Goal: Information Seeking & Learning: Learn about a topic

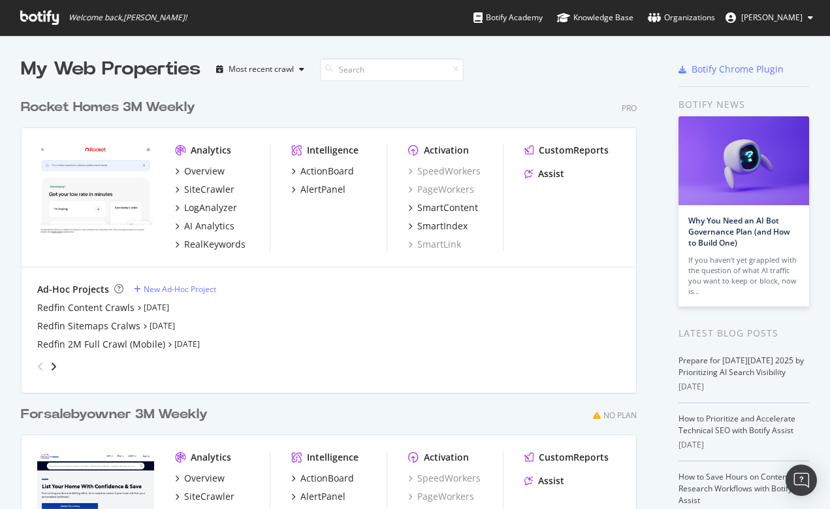
scroll to position [509, 830]
click at [56, 338] on div "Redfin 2M Full Crawl (Mobile)" at bounding box center [101, 344] width 128 height 13
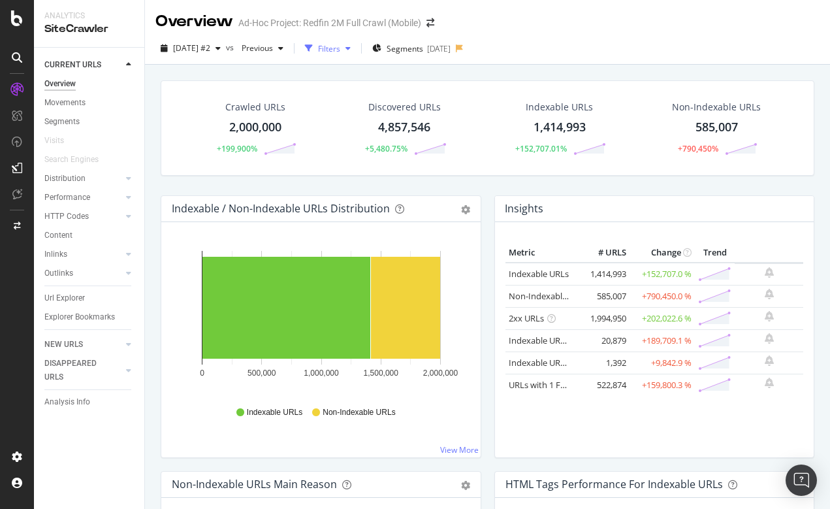
click at [340, 48] on div "Filters" at bounding box center [329, 48] width 22 height 11
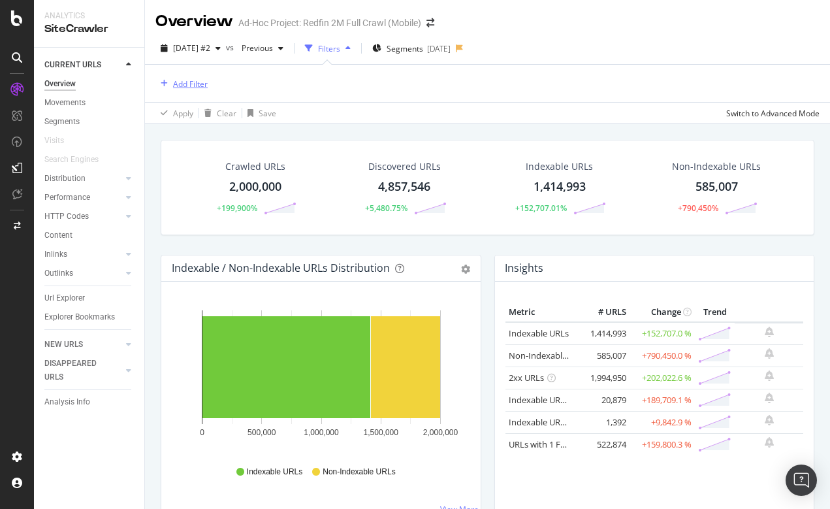
click at [190, 83] on div "Add Filter" at bounding box center [190, 83] width 35 height 11
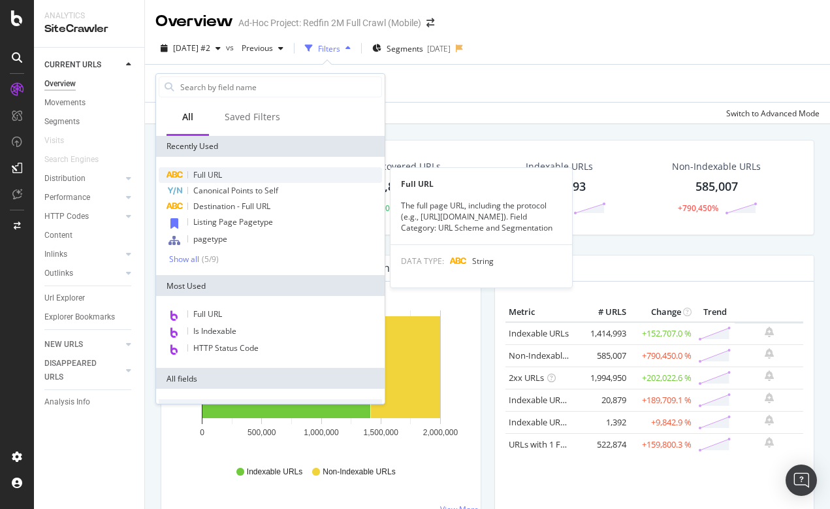
click at [210, 175] on span "Full URL" at bounding box center [207, 174] width 29 height 11
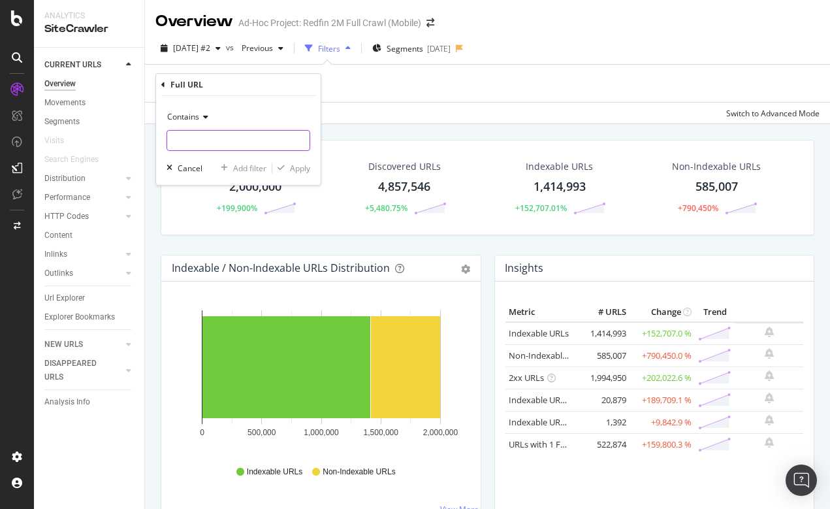
click at [206, 147] on input "text" at bounding box center [238, 140] width 142 height 21
type input "/building/"
click at [297, 167] on div "Apply" at bounding box center [300, 168] width 20 height 11
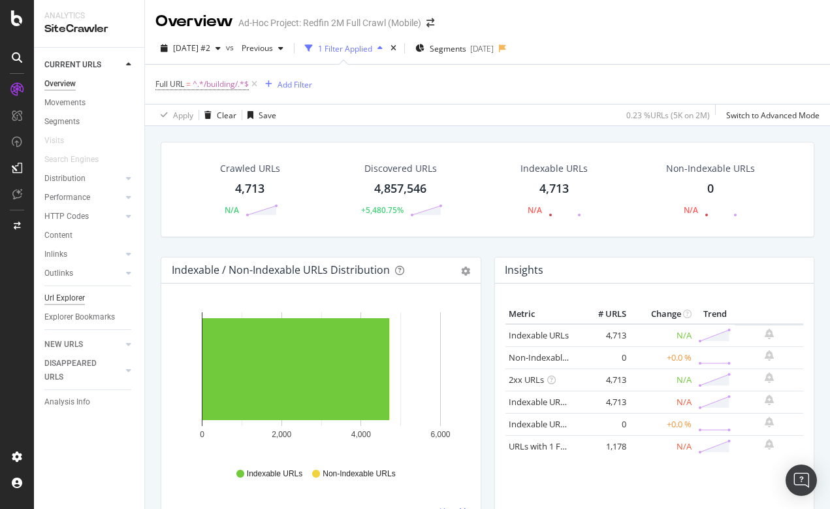
click at [73, 295] on div "Url Explorer" at bounding box center [64, 298] width 41 height 14
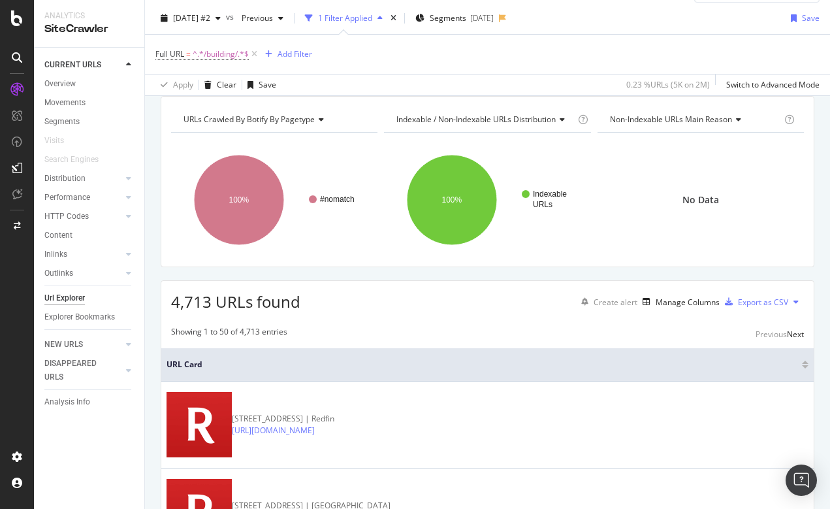
scroll to position [43, 0]
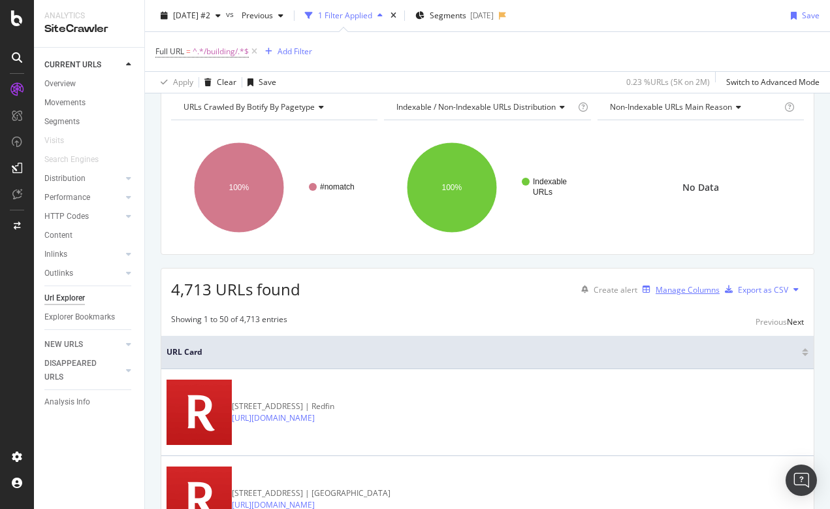
click at [666, 295] on div "Manage Columns" at bounding box center [688, 289] width 64 height 11
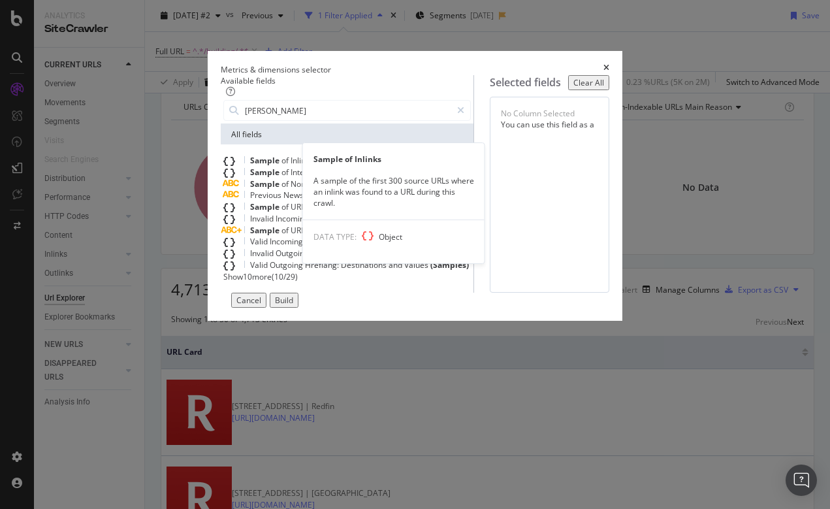
type input "[PERSON_NAME]"
click at [250, 166] on span "Sample" at bounding box center [265, 160] width 31 height 11
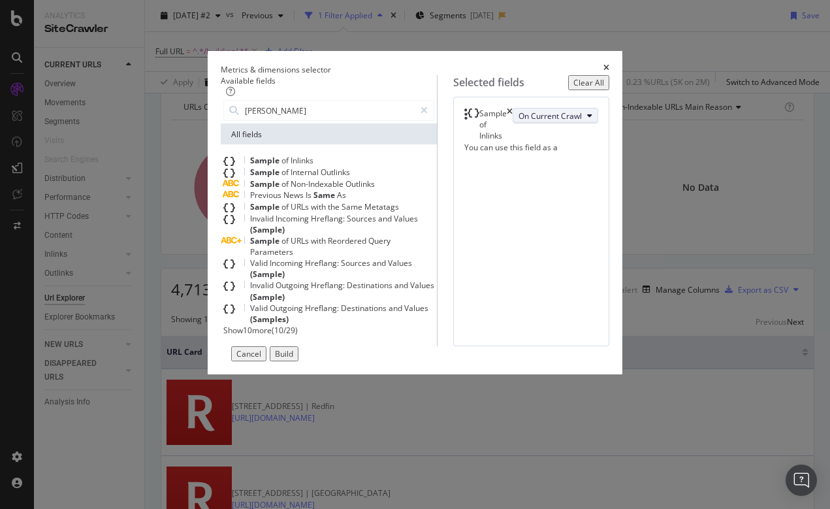
click at [519, 122] on span "On Current Crawl" at bounding box center [550, 115] width 63 height 11
click at [321, 178] on span "Outlinks" at bounding box center [335, 172] width 29 height 11
click at [513, 180] on icon "times" at bounding box center [510, 164] width 6 height 45
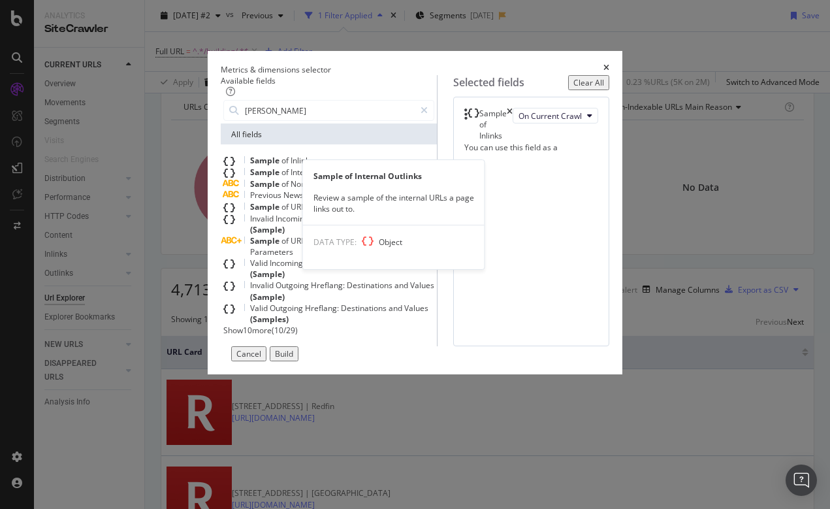
click at [321, 178] on span "Outlinks" at bounding box center [335, 172] width 29 height 11
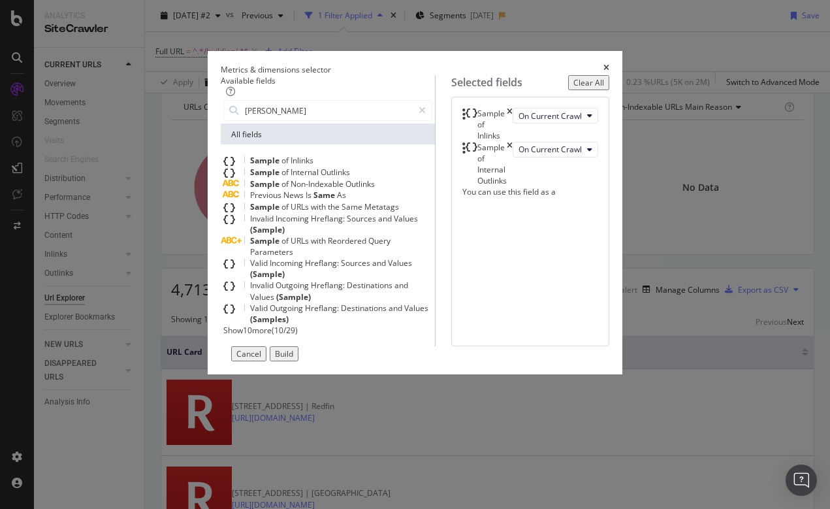
click at [513, 132] on div "Sample of Inlinks" at bounding box center [488, 124] width 50 height 33
click at [513, 130] on icon "times" at bounding box center [510, 124] width 6 height 33
click at [293, 359] on div "Build" at bounding box center [284, 353] width 18 height 11
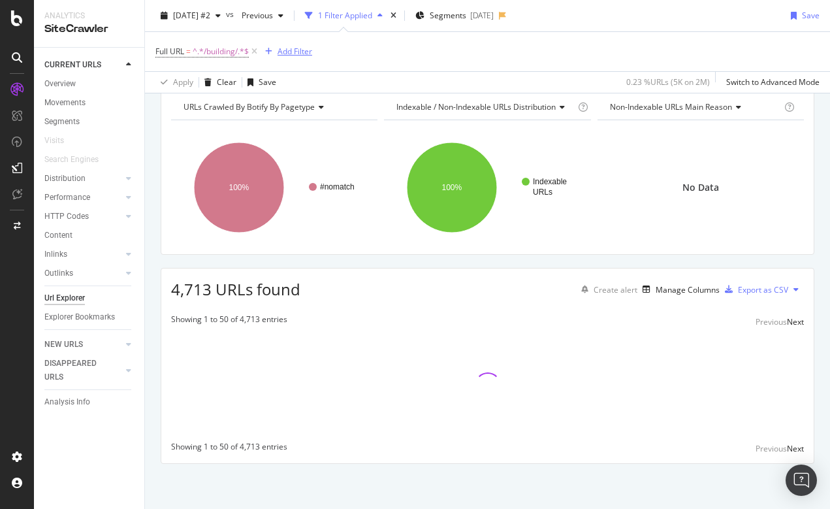
click at [297, 45] on button "Add Filter" at bounding box center [286, 52] width 52 height 16
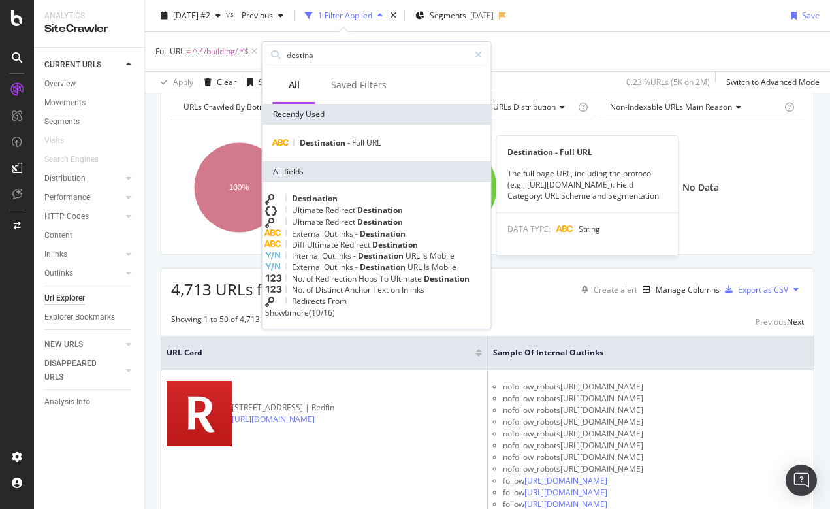
type input "destina"
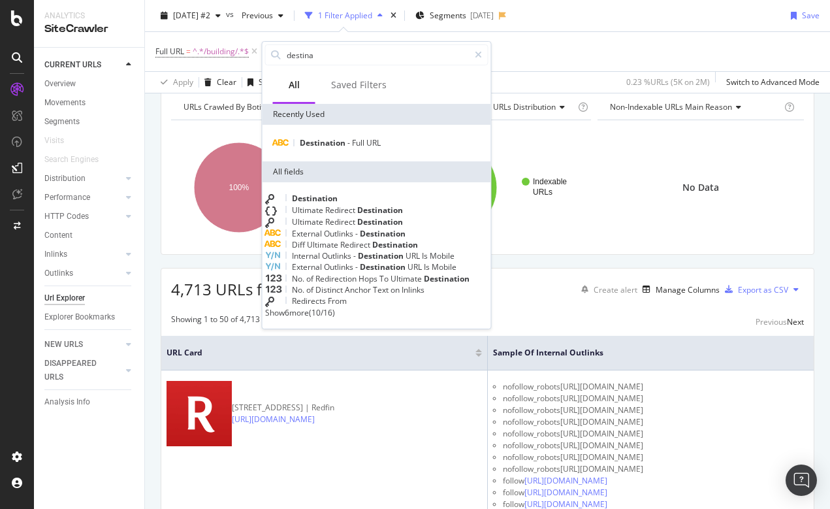
click at [333, 201] on span "Destination" at bounding box center [315, 198] width 46 height 11
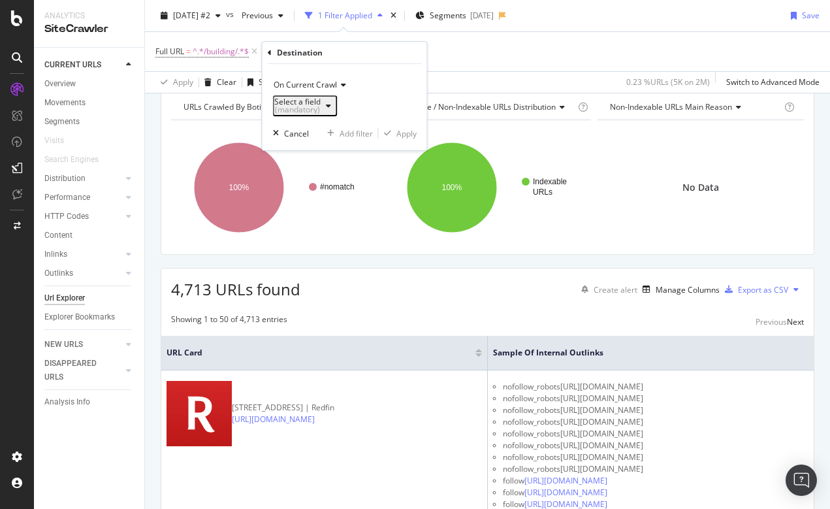
click at [293, 108] on div "Select a field (mandatory)" at bounding box center [297, 106] width 46 height 16
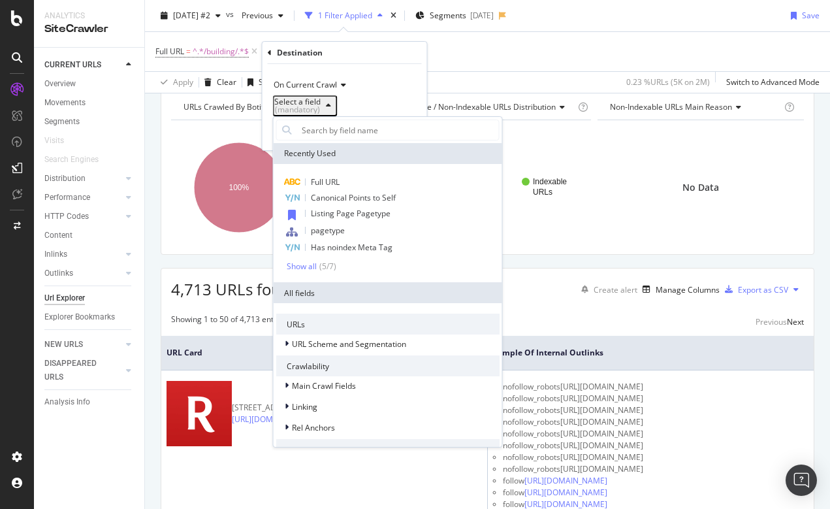
click at [302, 85] on span "On Current Crawl" at bounding box center [305, 84] width 63 height 11
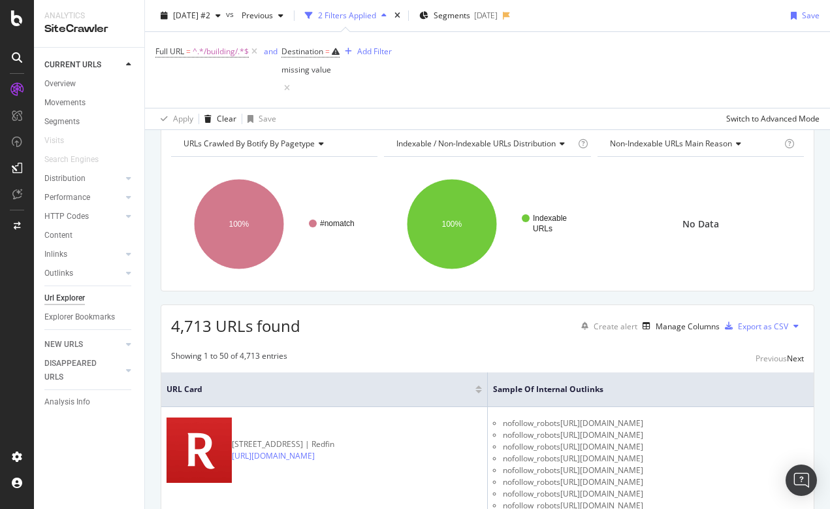
click at [391, 35] on div "Full URL = ^.*/building/.*$ and Destination = missing value Add Filter" at bounding box center [487, 70] width 664 height 76
click at [340, 61] on div "missing value" at bounding box center [311, 70] width 58 height 18
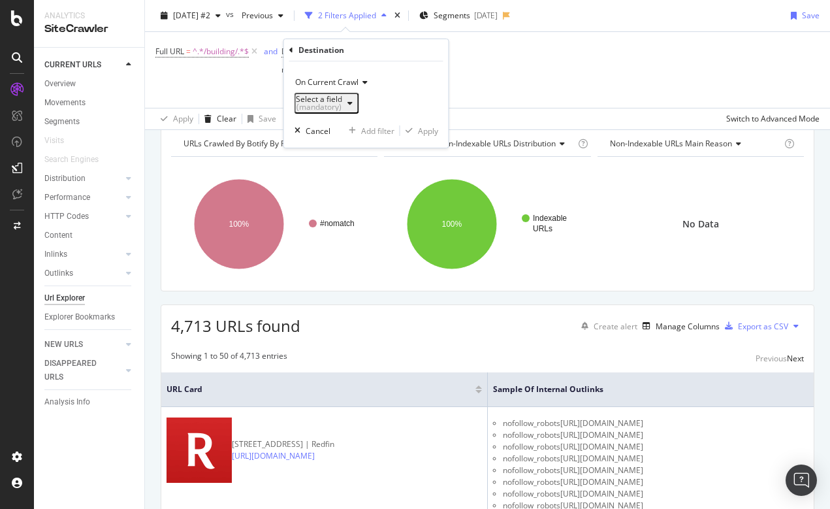
click at [325, 50] on div "Destination" at bounding box center [322, 49] width 46 height 11
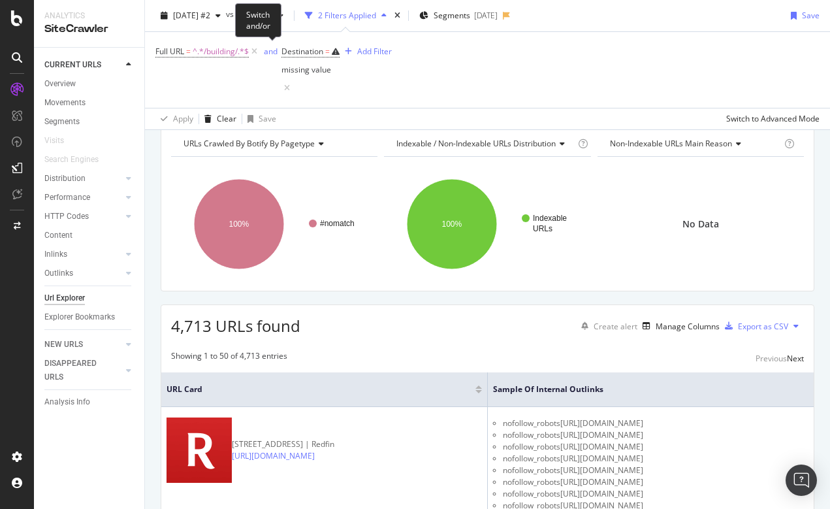
click at [255, 35] on div "Switch and/or" at bounding box center [258, 20] width 46 height 34
click at [340, 52] on span "Destination = missing value" at bounding box center [311, 62] width 58 height 33
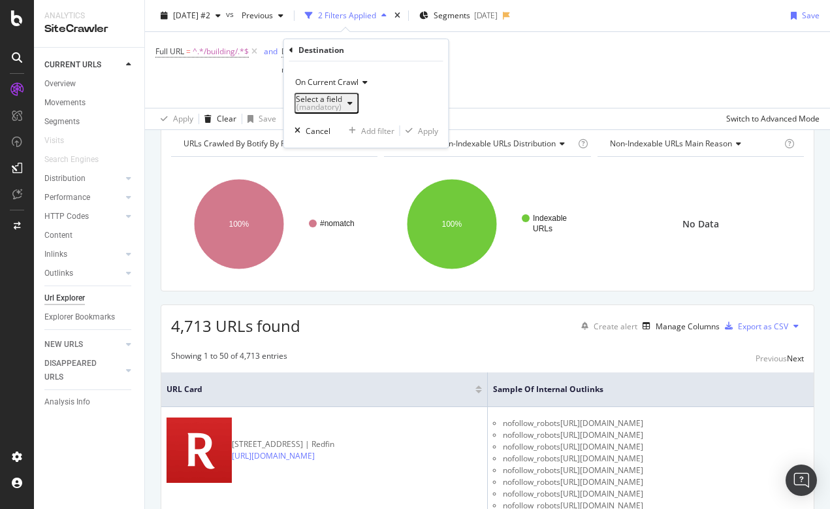
click at [318, 106] on div "Select a field (mandatory)" at bounding box center [319, 103] width 46 height 16
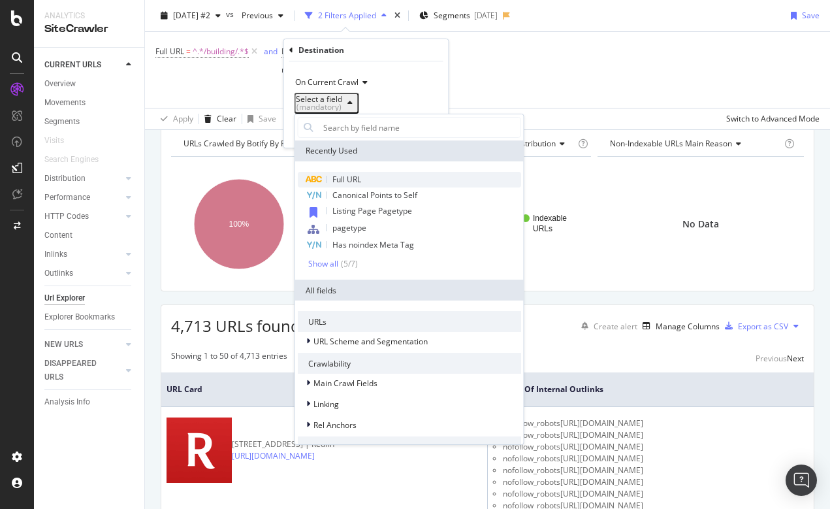
click at [346, 181] on span "Full URL" at bounding box center [347, 179] width 29 height 11
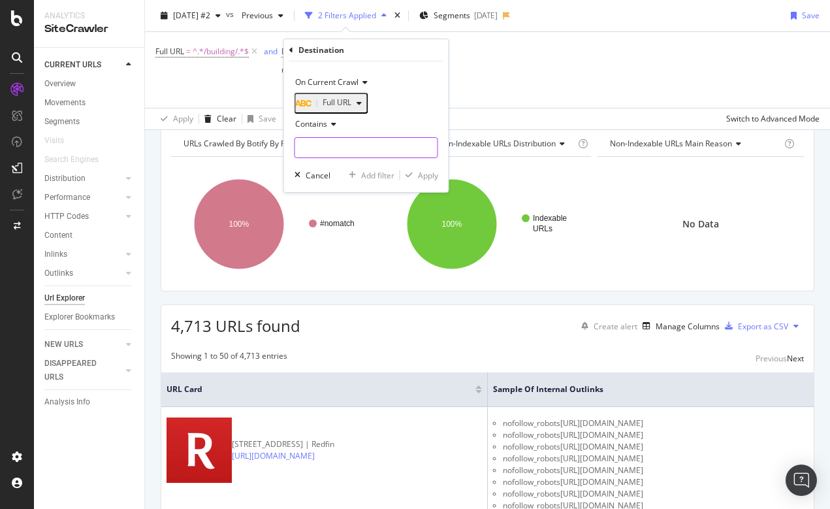
click at [323, 151] on input "text" at bounding box center [366, 147] width 142 height 21
type input "/city/"
click at [431, 174] on button "Apply" at bounding box center [419, 175] width 38 height 13
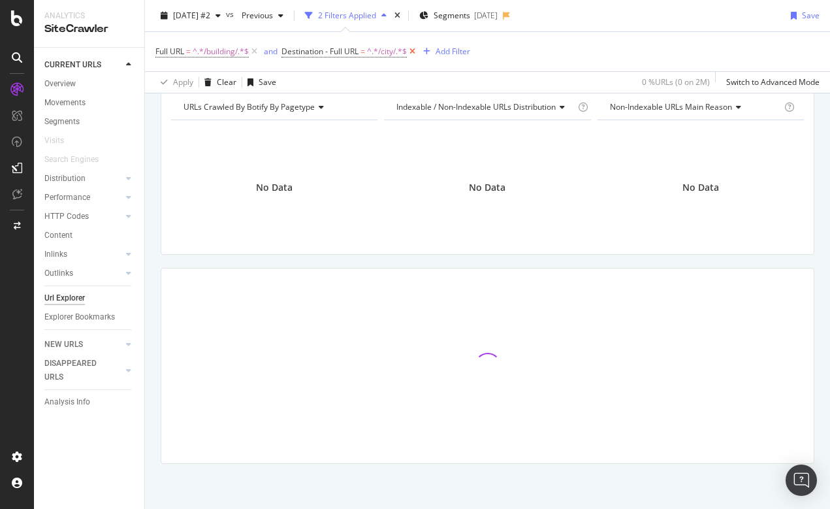
click at [416, 51] on icon at bounding box center [412, 51] width 11 height 13
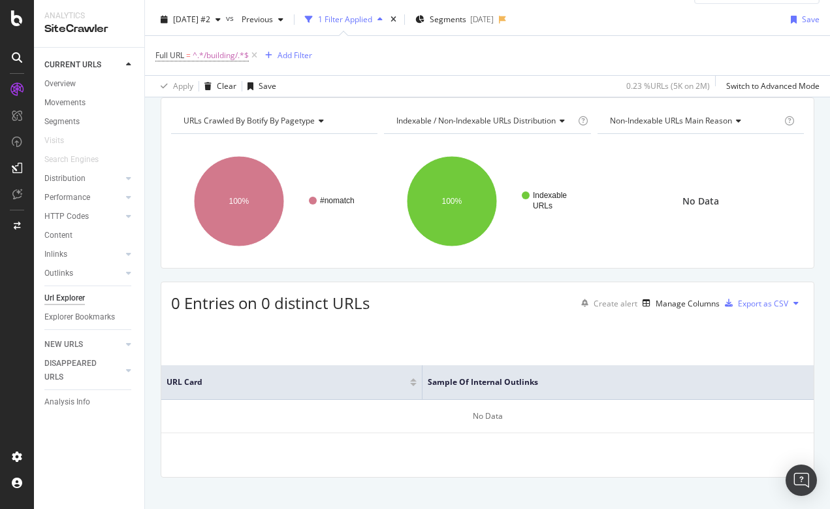
scroll to position [32, 0]
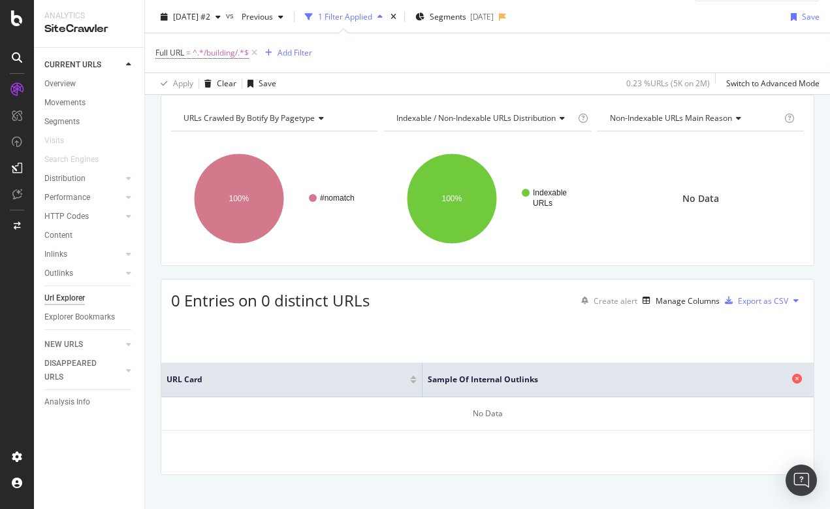
click at [796, 384] on icon at bounding box center [797, 379] width 10 height 10
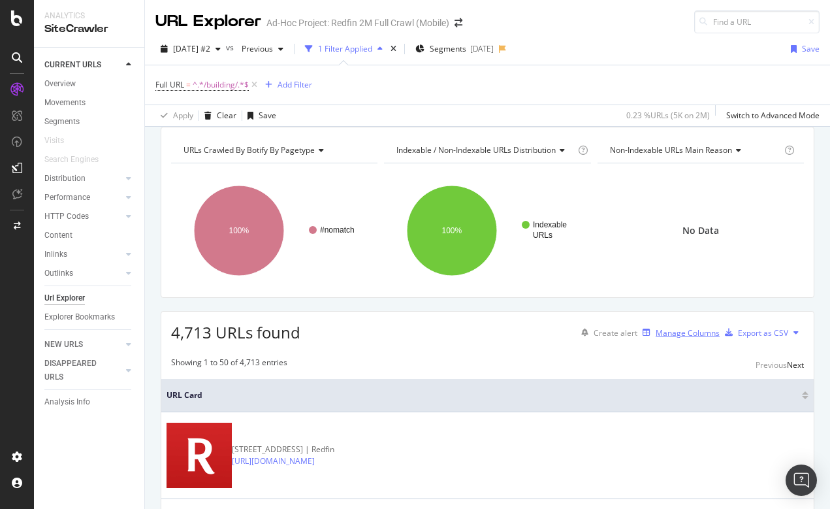
click at [686, 338] on div "Manage Columns" at bounding box center [688, 332] width 64 height 11
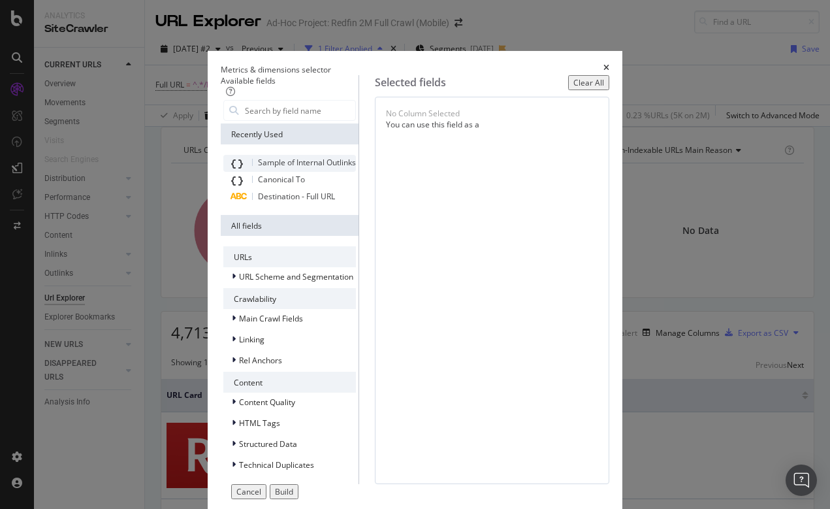
click at [262, 168] on span "Sample of Internal Outlinks" at bounding box center [307, 162] width 98 height 11
click at [299, 484] on button "Build" at bounding box center [284, 491] width 29 height 15
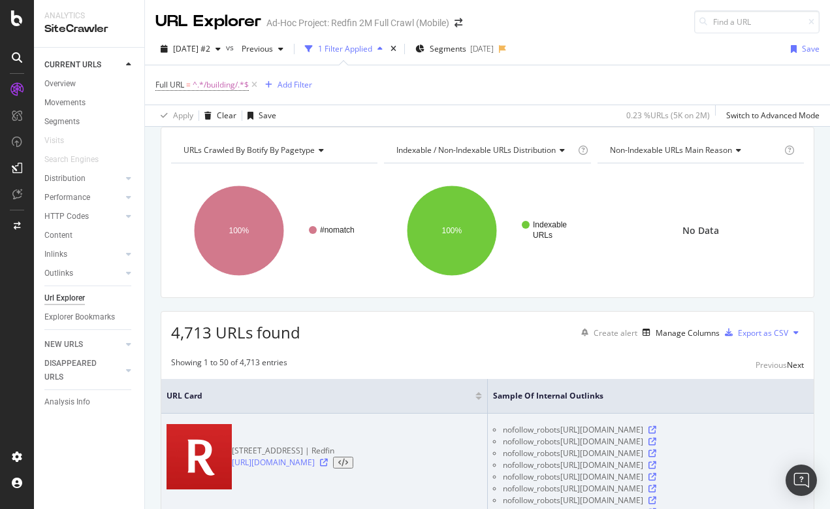
click at [644, 448] on span "[URL][DOMAIN_NAME]" at bounding box center [602, 442] width 83 height 12
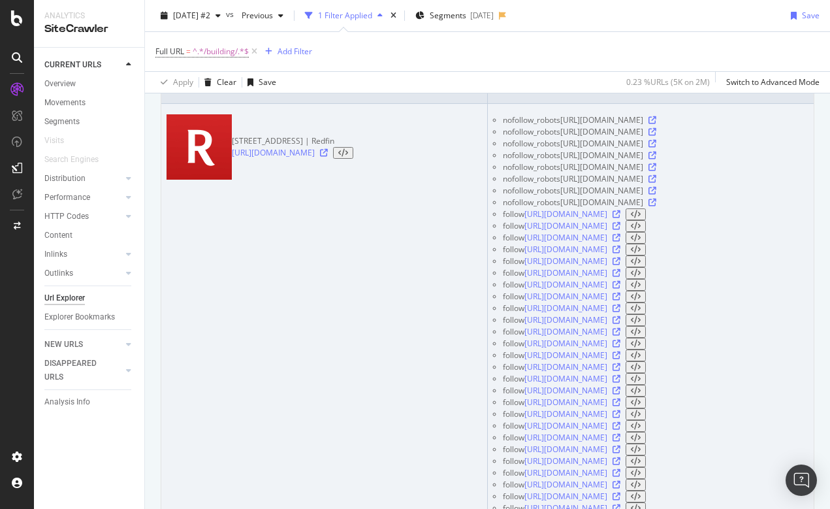
scroll to position [286, 0]
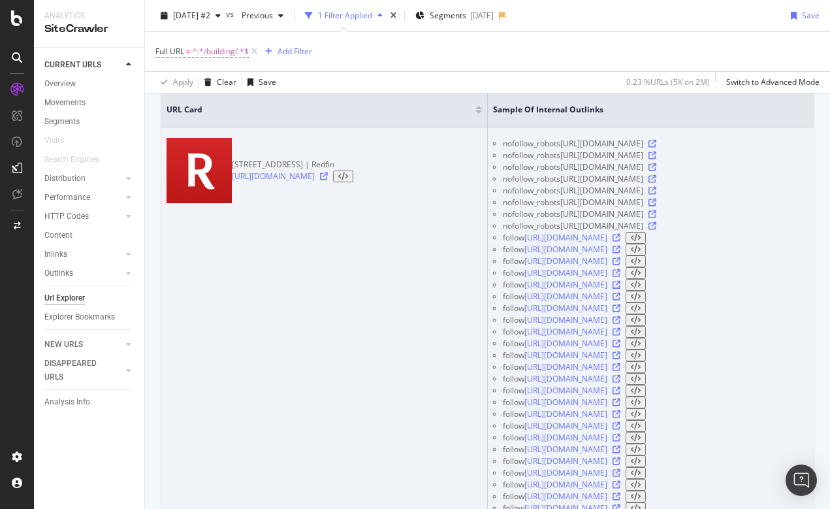
click at [621, 289] on icon at bounding box center [617, 285] width 8 height 8
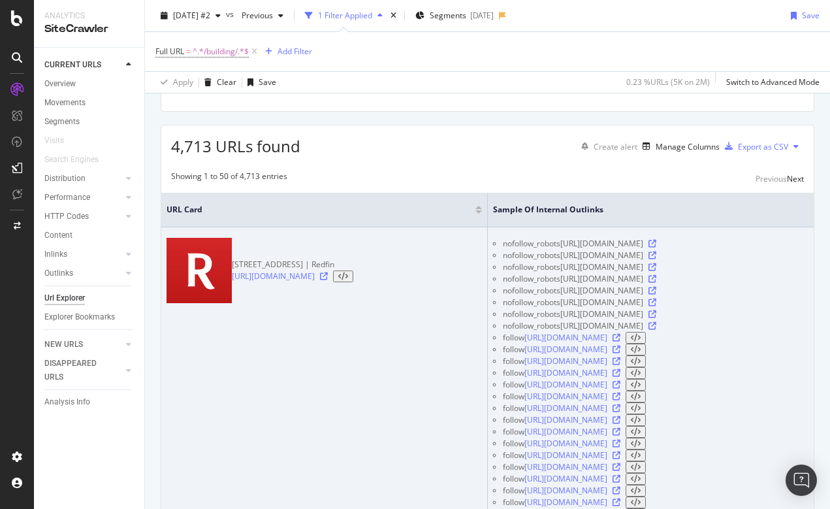
scroll to position [163, 0]
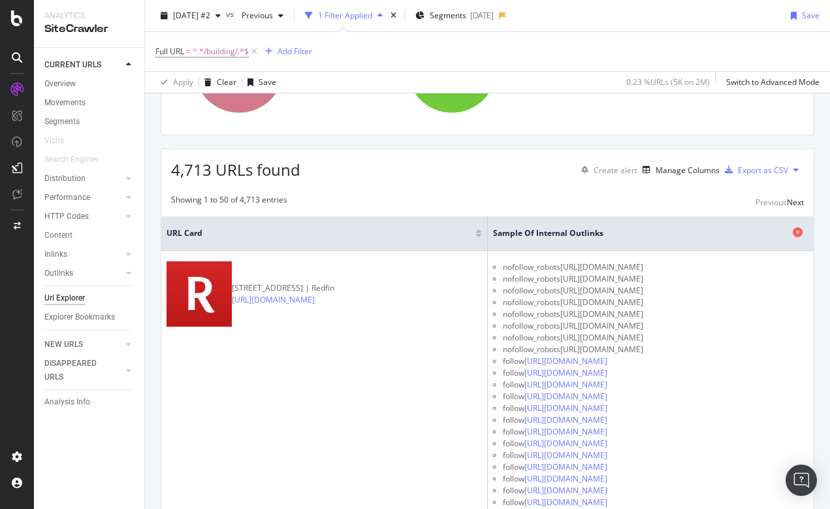
click at [799, 237] on icon at bounding box center [798, 232] width 10 height 10
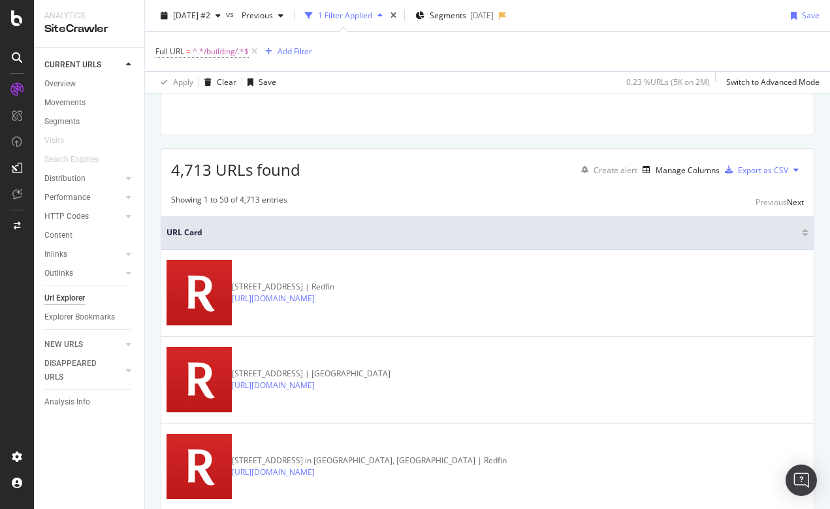
scroll to position [59, 0]
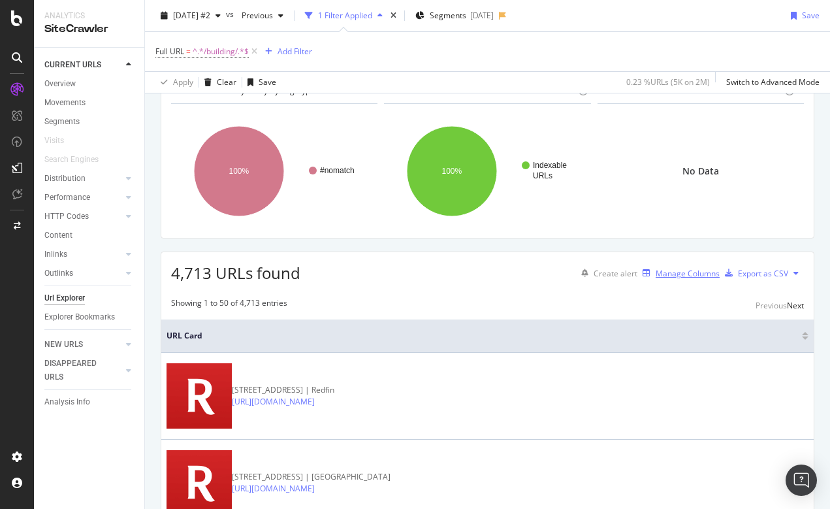
click at [657, 281] on button "Manage Columns" at bounding box center [679, 273] width 82 height 16
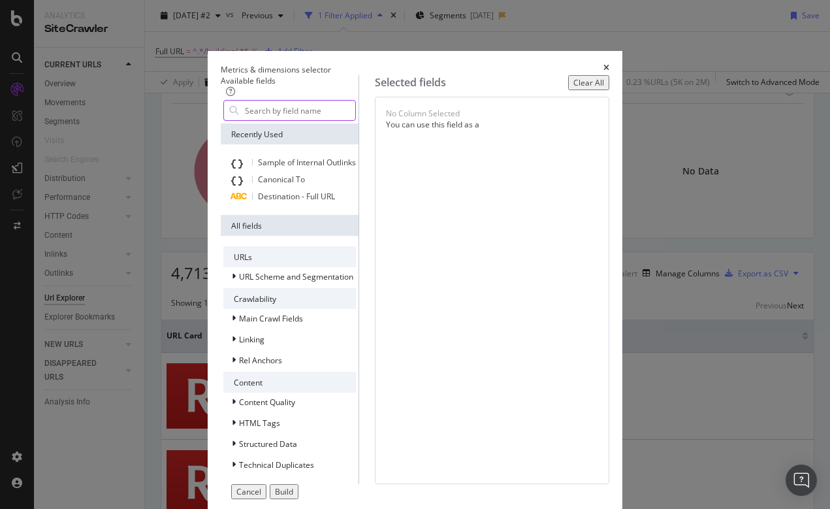
click at [244, 120] on input "modal" at bounding box center [300, 111] width 112 height 20
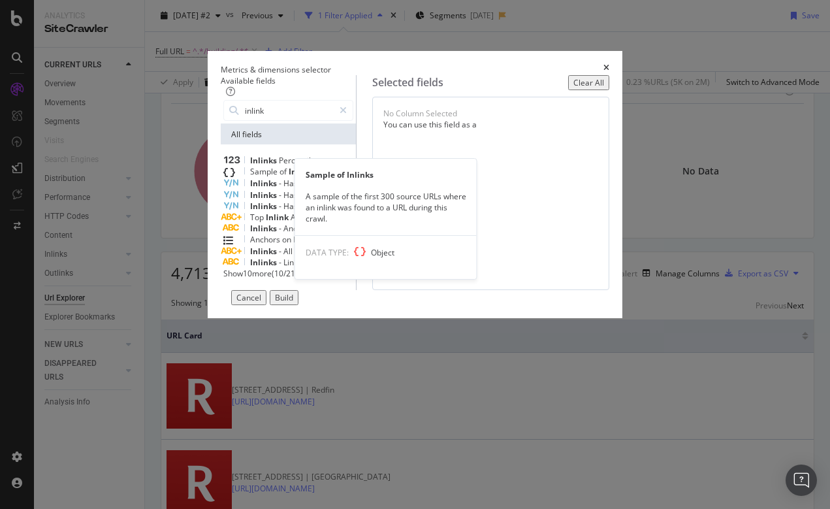
type input "inlink"
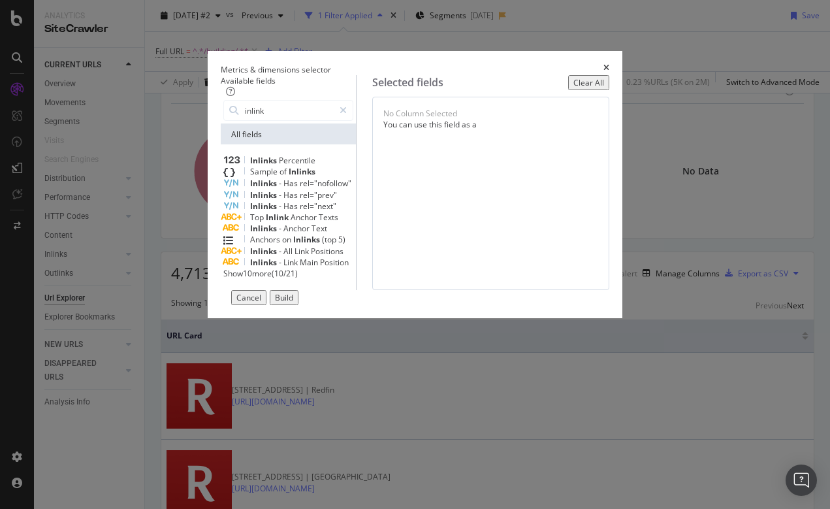
click at [289, 177] on span "Inlinks" at bounding box center [302, 171] width 27 height 11
click at [293, 303] on div "Build" at bounding box center [284, 297] width 18 height 11
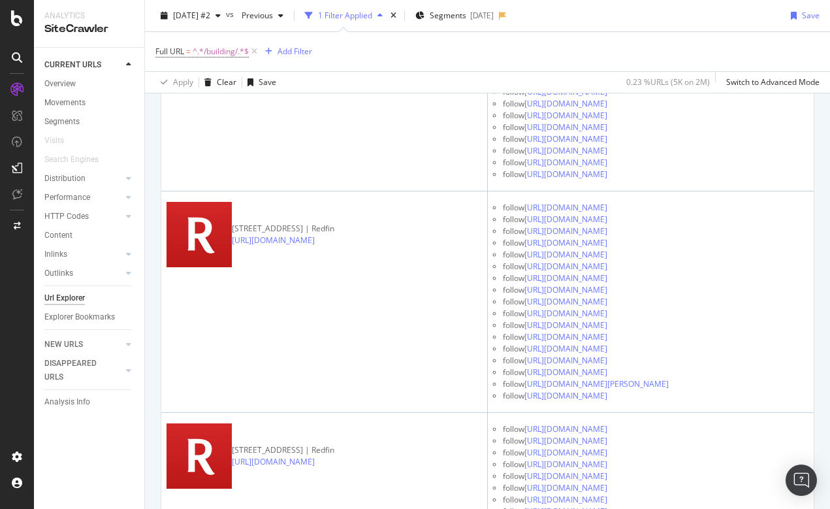
scroll to position [1355, 0]
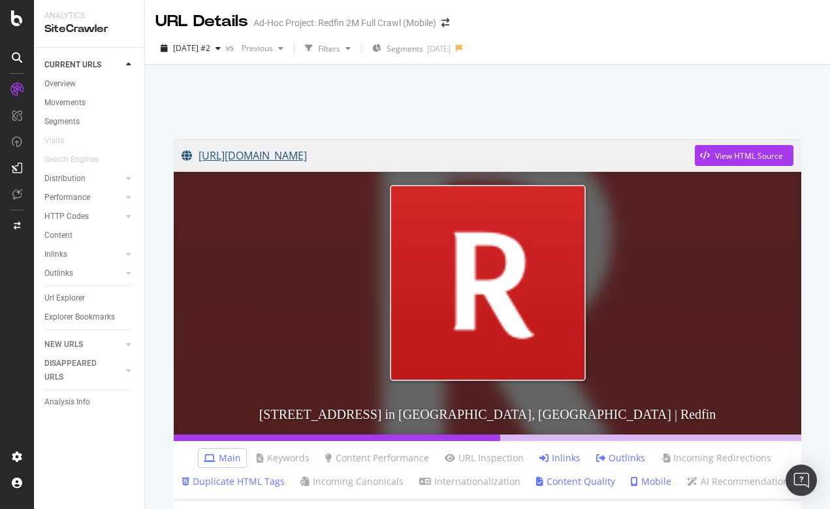
click at [455, 155] on link "[URL][DOMAIN_NAME]" at bounding box center [439, 155] width 514 height 33
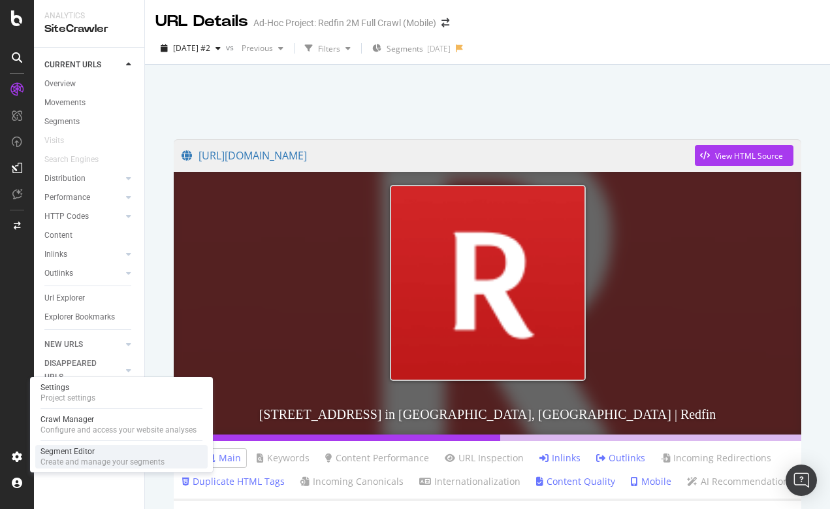
click at [65, 457] on div "Create and manage your segments" at bounding box center [103, 462] width 124 height 10
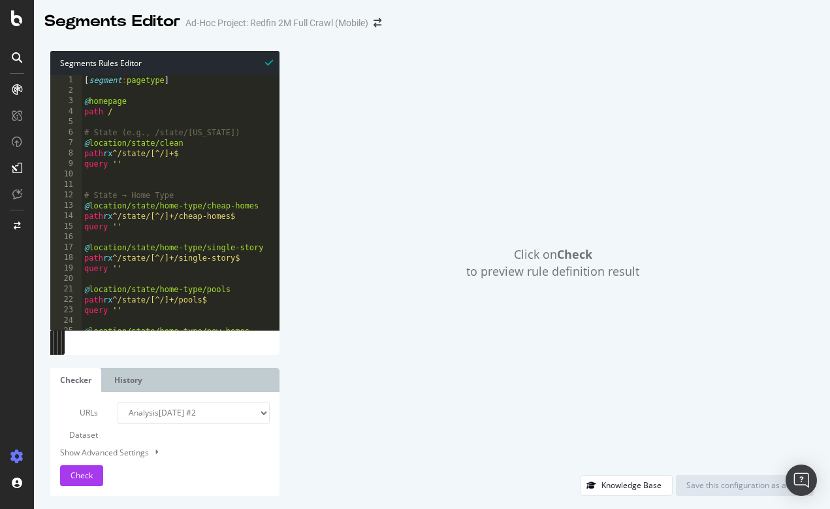
type textarea "path rx ^.*/sitemap/.* query ''"
